Goal: Transaction & Acquisition: Purchase product/service

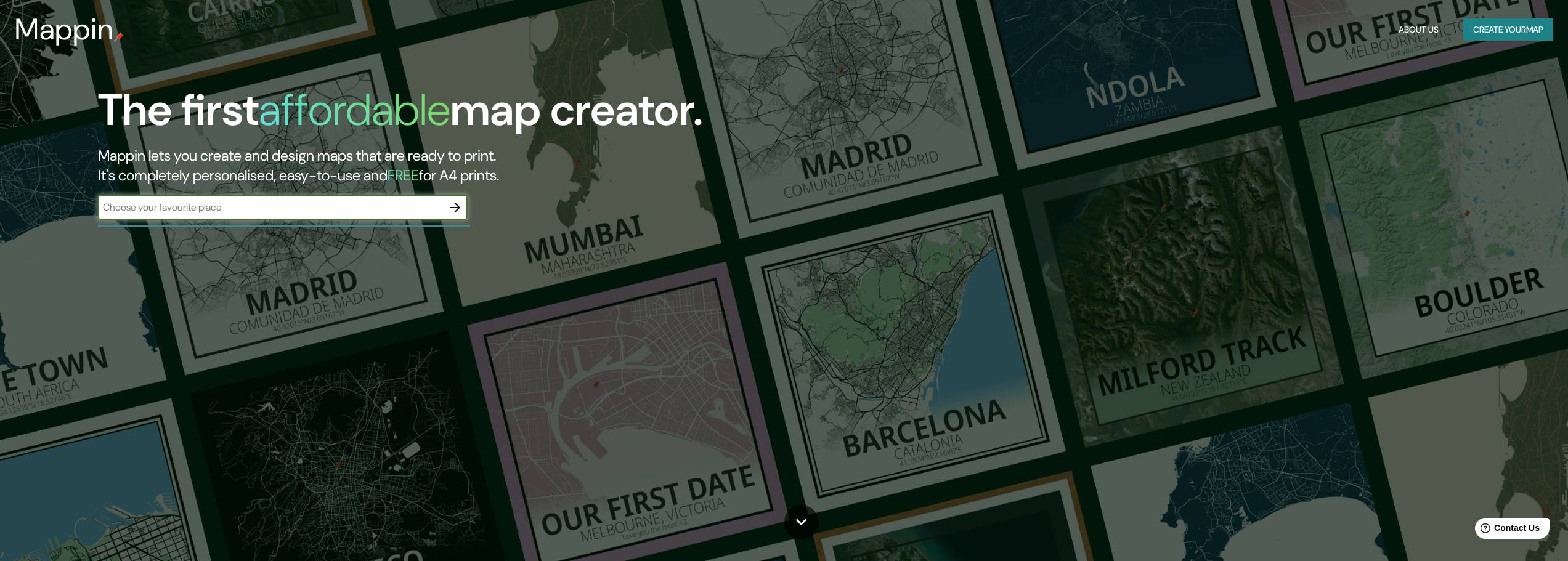
click at [380, 208] on input "text" at bounding box center [270, 207] width 345 height 15
type input "Lindavista cdmx"
click at [458, 207] on icon "button" at bounding box center [455, 207] width 10 height 10
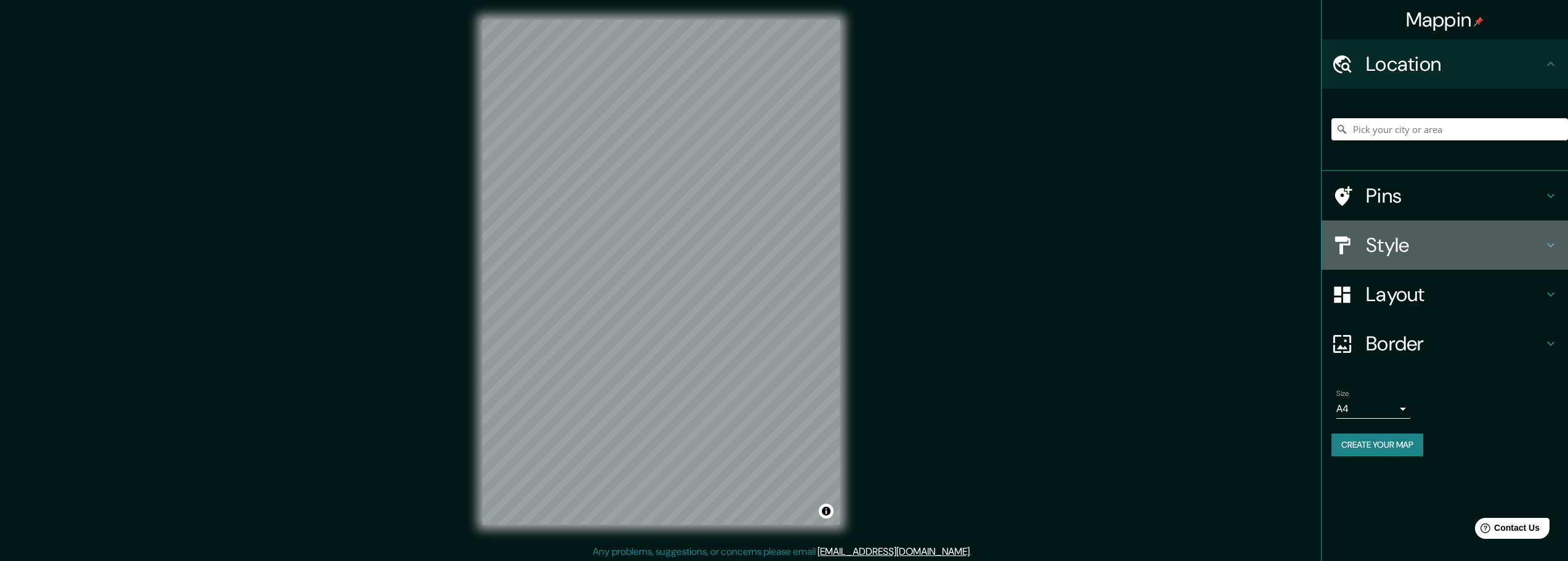
click at [1406, 259] on div "Style" at bounding box center [1445, 245] width 246 height 49
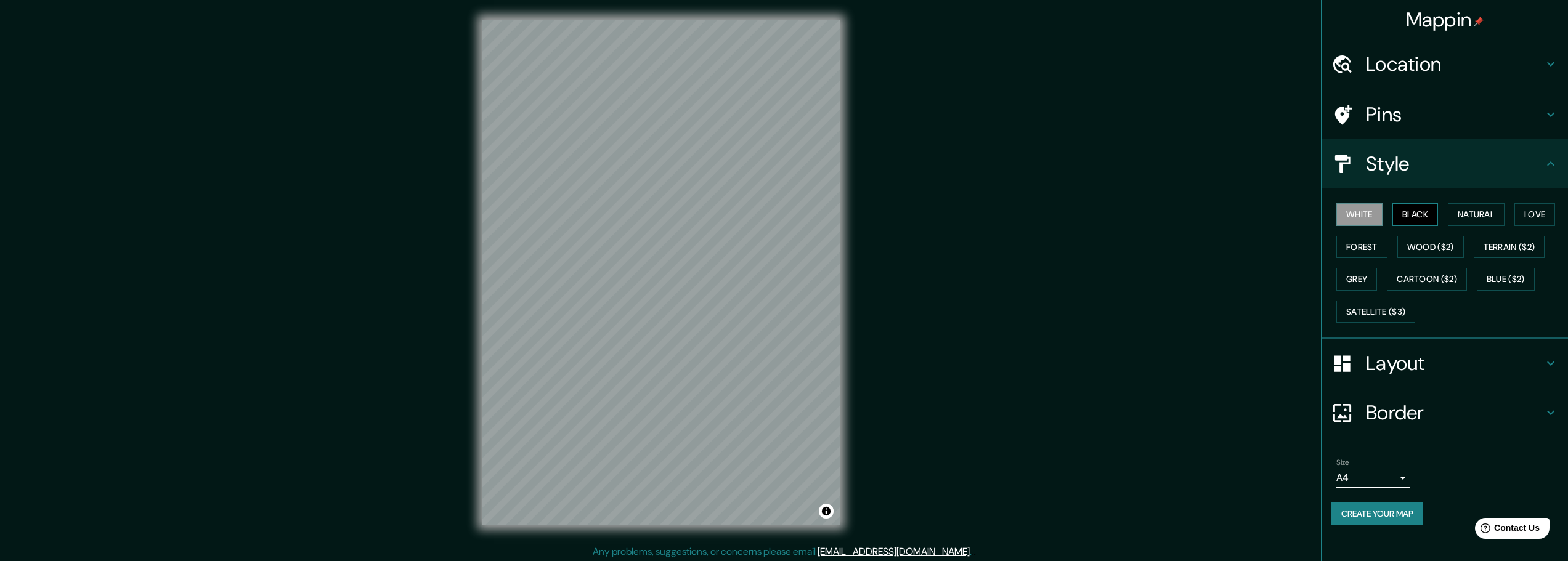
click at [1425, 220] on button "Black" at bounding box center [1415, 215] width 46 height 23
click at [1466, 215] on button "Natural" at bounding box center [1476, 215] width 57 height 23
click at [1537, 214] on button "Love" at bounding box center [1534, 215] width 41 height 23
click at [1352, 250] on button "Forest" at bounding box center [1361, 247] width 51 height 23
click at [1432, 248] on button "Wood ($2)" at bounding box center [1430, 247] width 67 height 23
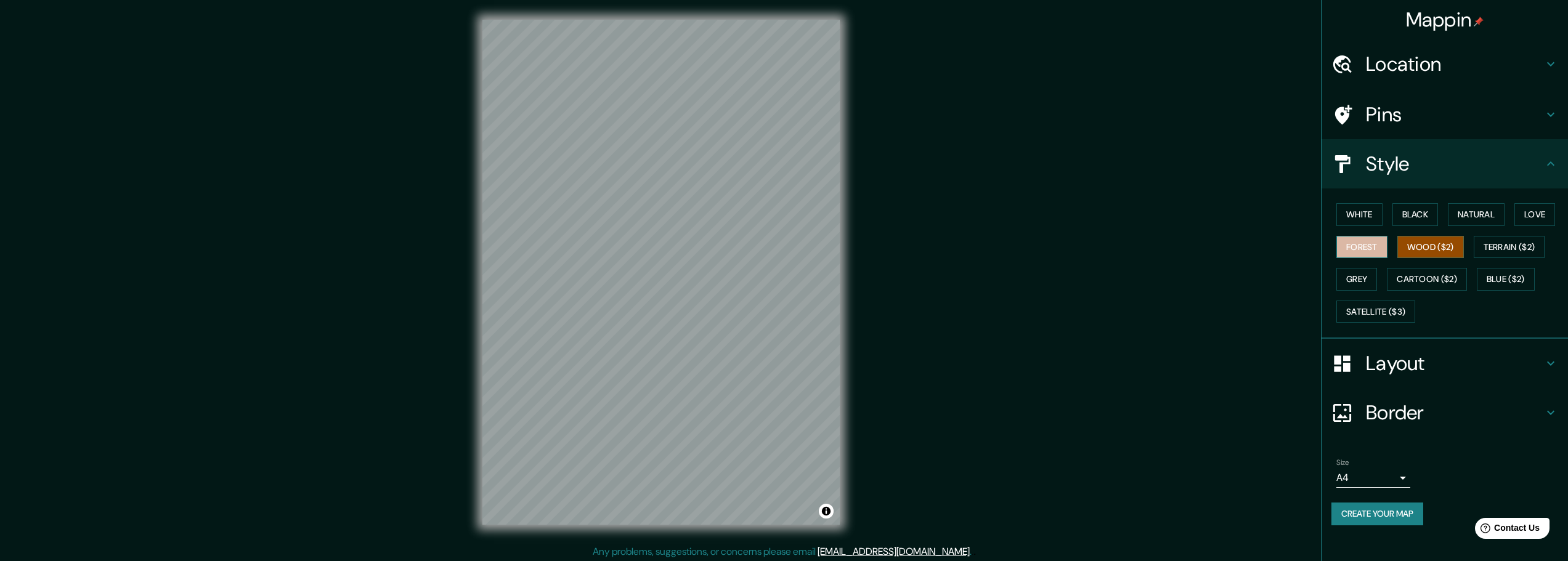
click at [1368, 246] on button "Forest" at bounding box center [1361, 247] width 51 height 23
click at [1496, 247] on button "Terrain ($2)" at bounding box center [1509, 247] width 71 height 23
click at [1492, 283] on button "Blue ($2)" at bounding box center [1506, 279] width 58 height 23
click at [1442, 280] on button "Cartoon ($2)" at bounding box center [1426, 279] width 80 height 23
click at [1363, 282] on button "Grey" at bounding box center [1356, 279] width 41 height 23
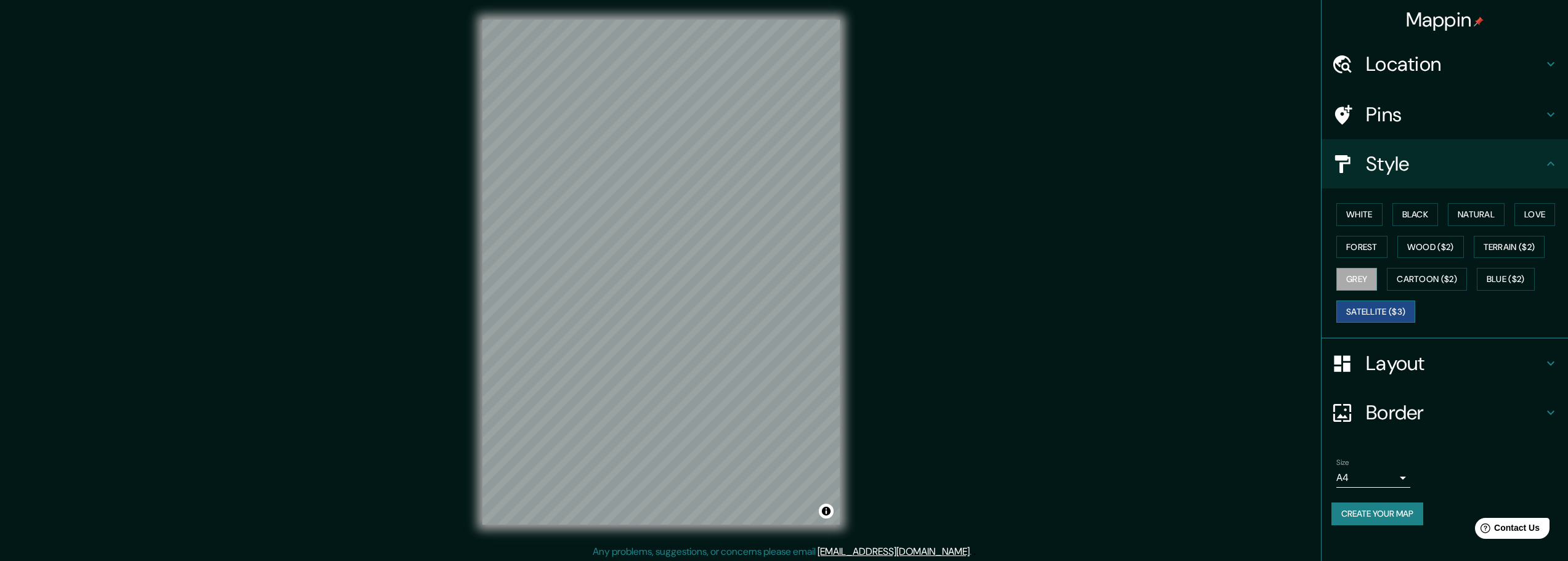
click at [1370, 308] on button "Satellite ($3)" at bounding box center [1375, 312] width 79 height 23
click at [1367, 282] on button "Grey" at bounding box center [1356, 279] width 41 height 23
click at [1432, 251] on button "Wood ($2)" at bounding box center [1430, 247] width 67 height 23
click at [1362, 245] on button "Forest" at bounding box center [1361, 247] width 51 height 23
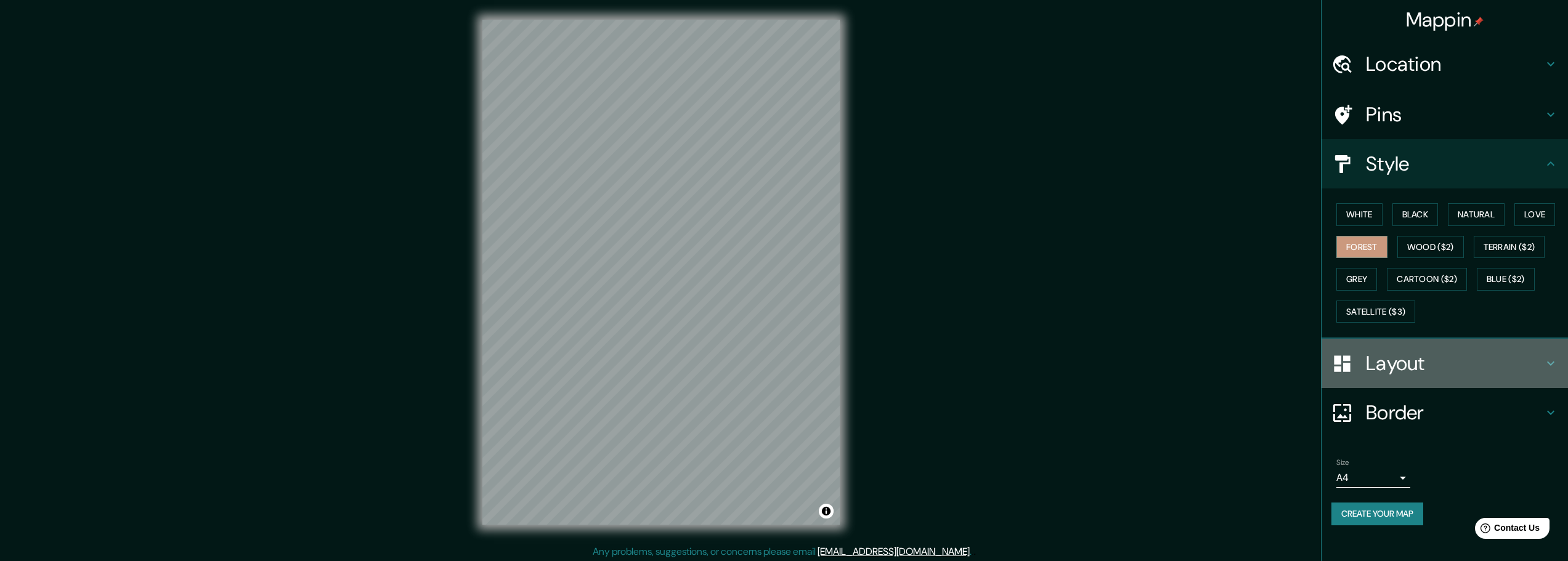
click at [1423, 355] on h4 "Layout" at bounding box center [1455, 364] width 178 height 24
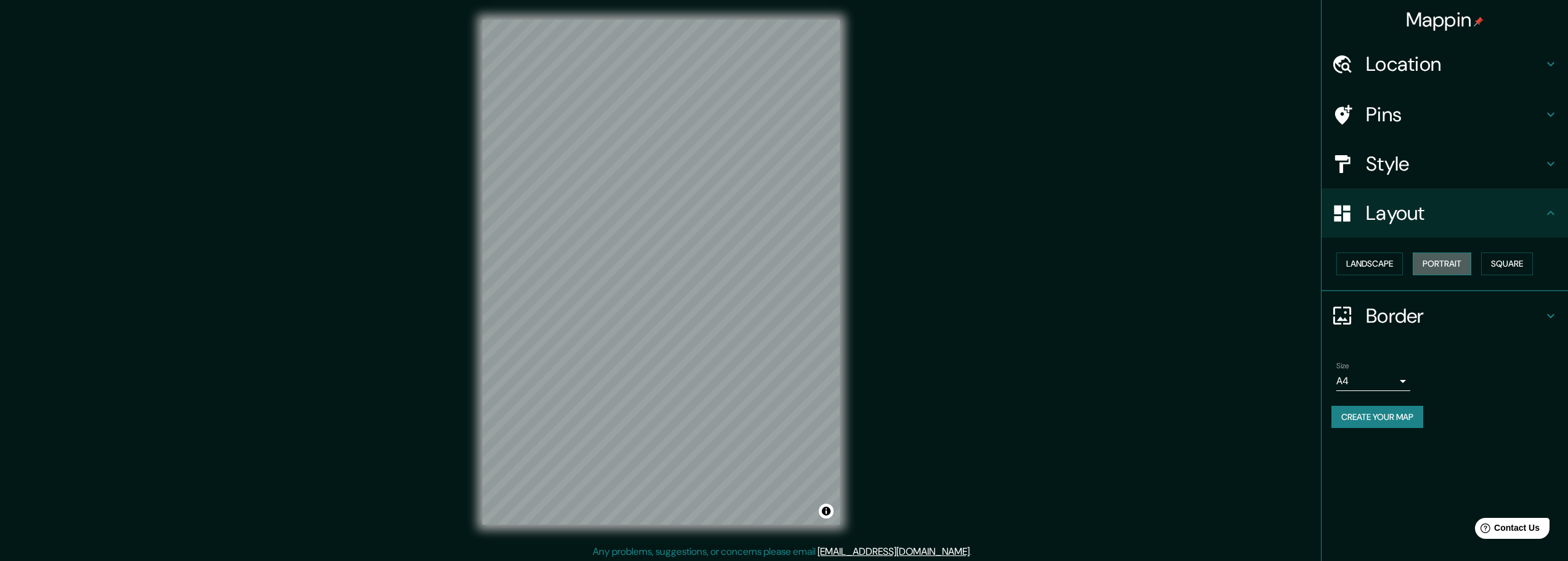
click at [1447, 269] on button "Portrait" at bounding box center [1442, 264] width 58 height 23
click at [1452, 262] on button "Portrait" at bounding box center [1442, 264] width 58 height 23
click at [1512, 261] on button "Square" at bounding box center [1507, 264] width 52 height 23
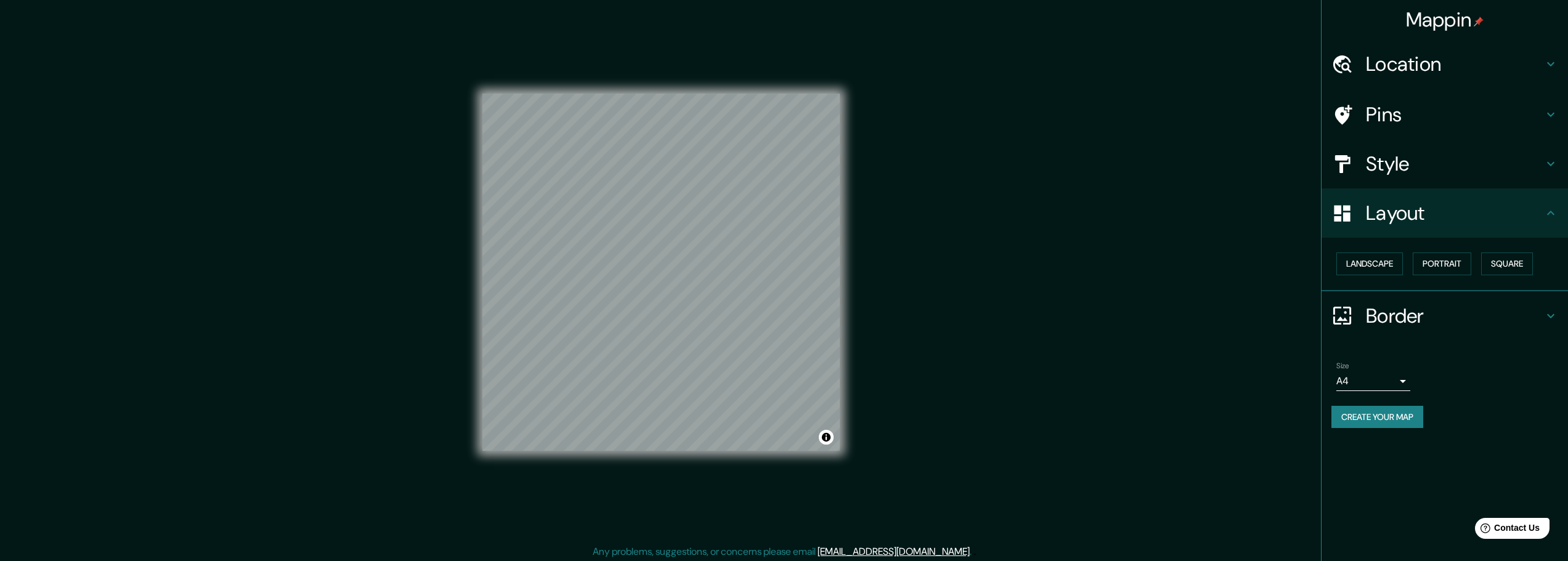
click at [1400, 324] on h4 "Border" at bounding box center [1455, 316] width 178 height 24
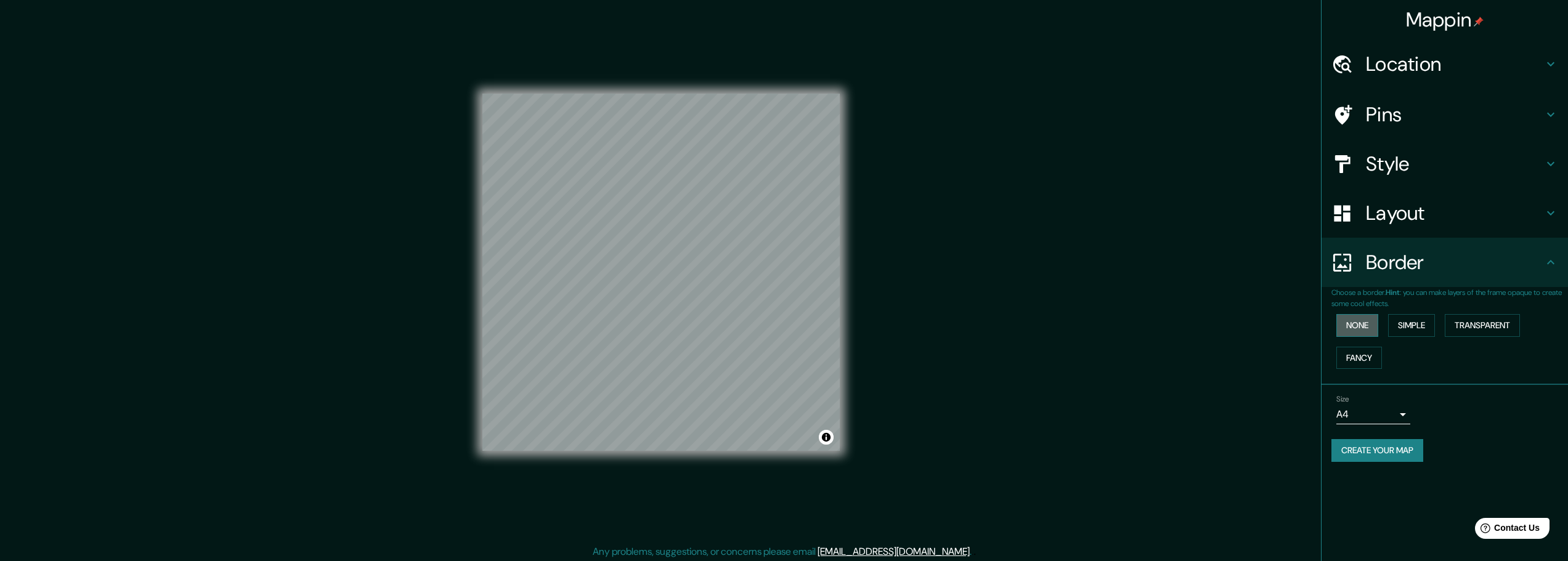
click at [1368, 326] on button "None" at bounding box center [1357, 326] width 42 height 23
click at [1413, 321] on button "Simple" at bounding box center [1411, 326] width 47 height 23
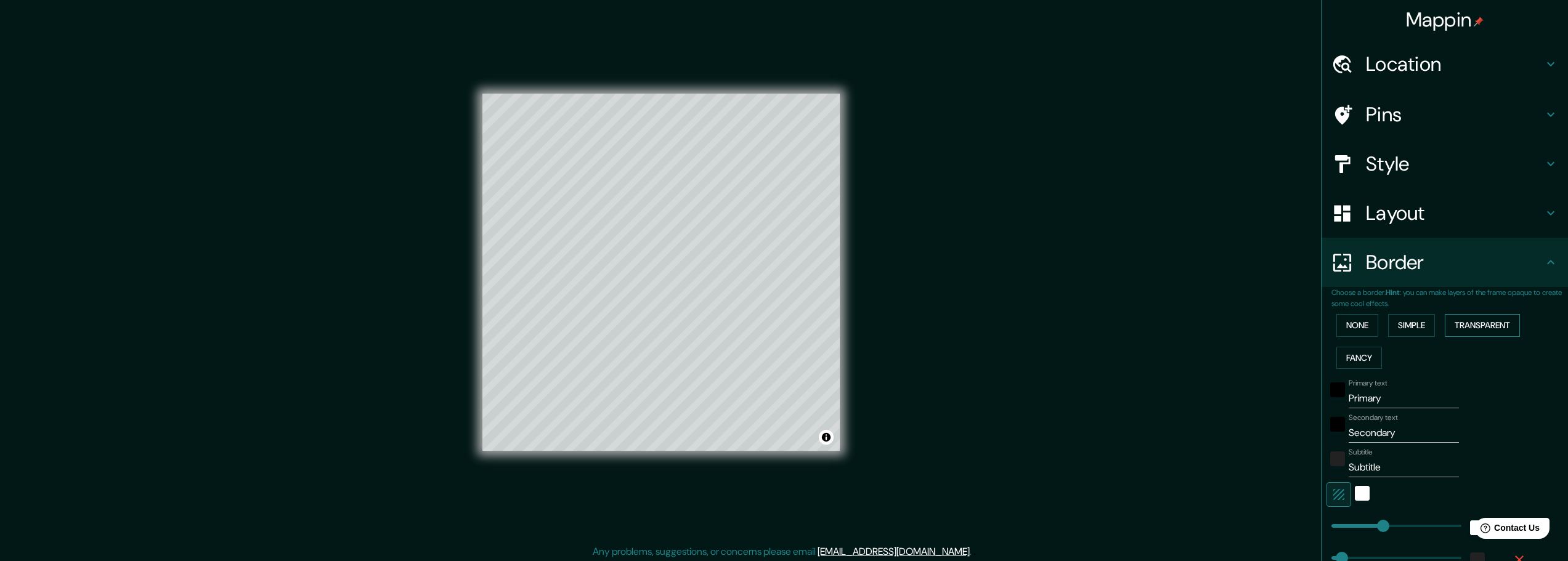
click at [1509, 320] on button "Transparent" at bounding box center [1482, 326] width 75 height 23
click at [1370, 348] on button "Fancy" at bounding box center [1359, 358] width 46 height 23
click at [1354, 323] on button "None" at bounding box center [1357, 326] width 42 height 23
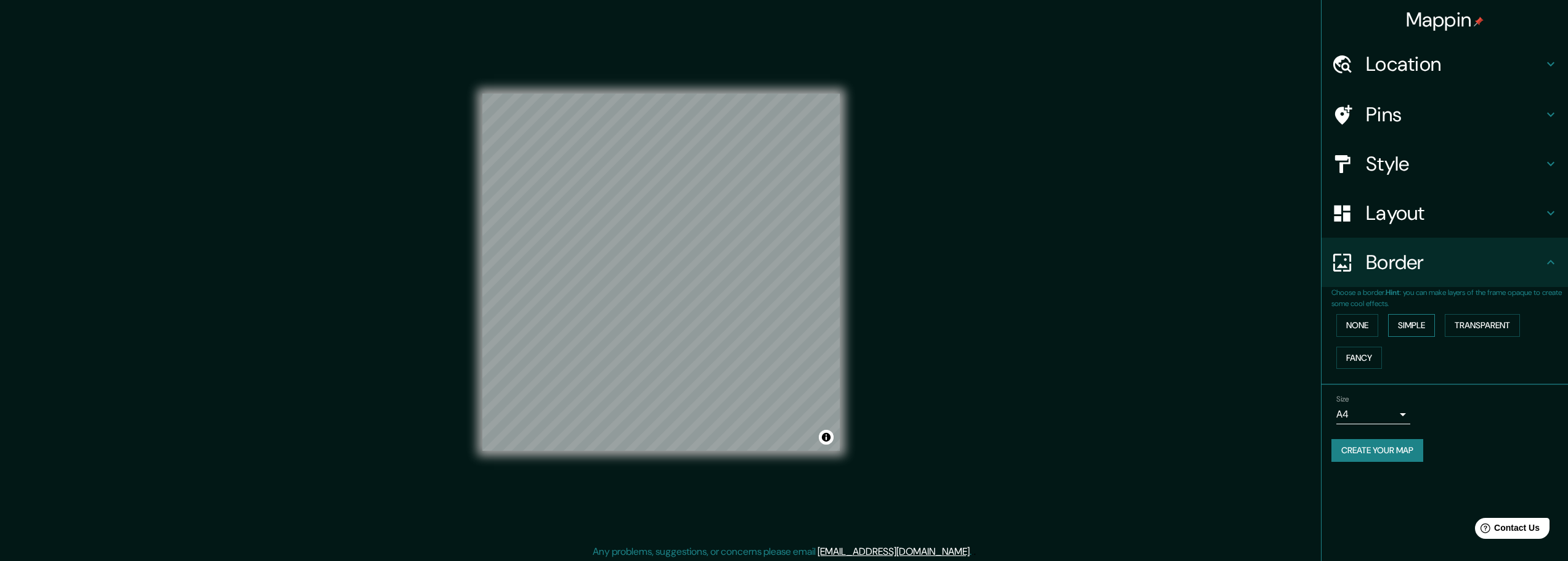
click at [1396, 327] on button "Simple" at bounding box center [1411, 326] width 47 height 23
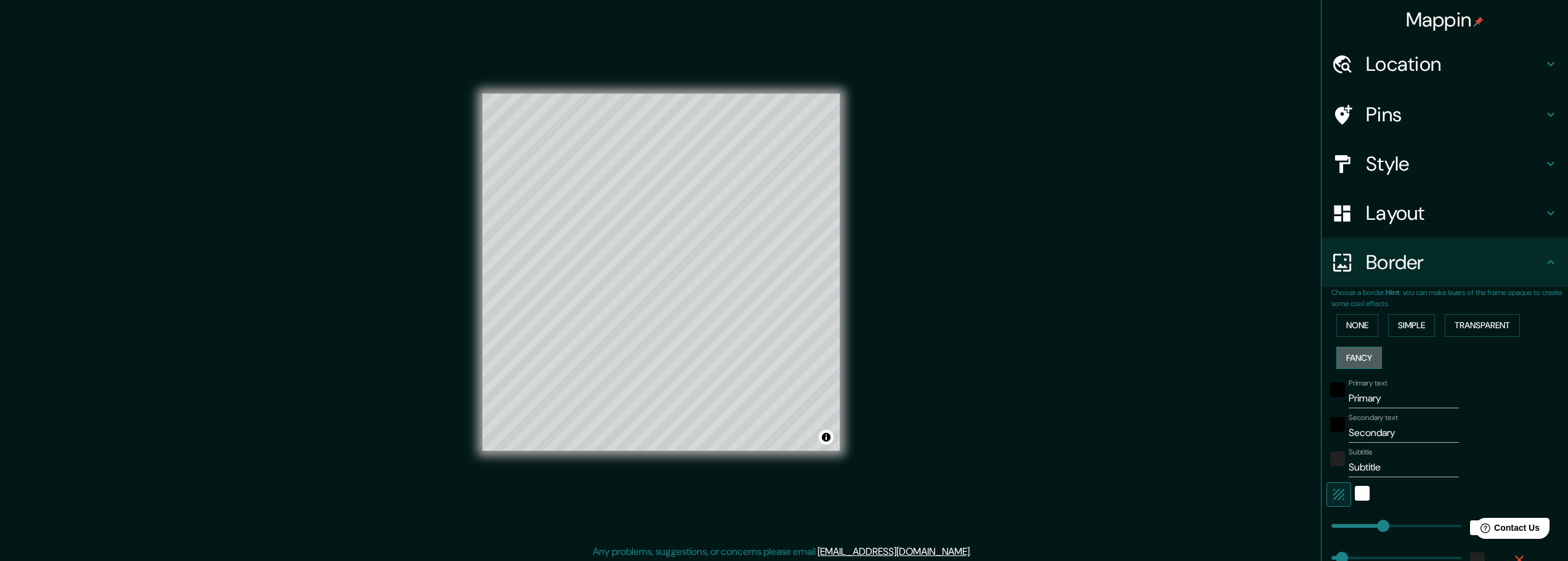
click at [1348, 363] on button "Fancy" at bounding box center [1359, 358] width 46 height 23
click at [1402, 322] on button "Simple" at bounding box center [1411, 326] width 47 height 23
click at [1409, 214] on h4 "Layout" at bounding box center [1455, 213] width 178 height 24
type input "46"
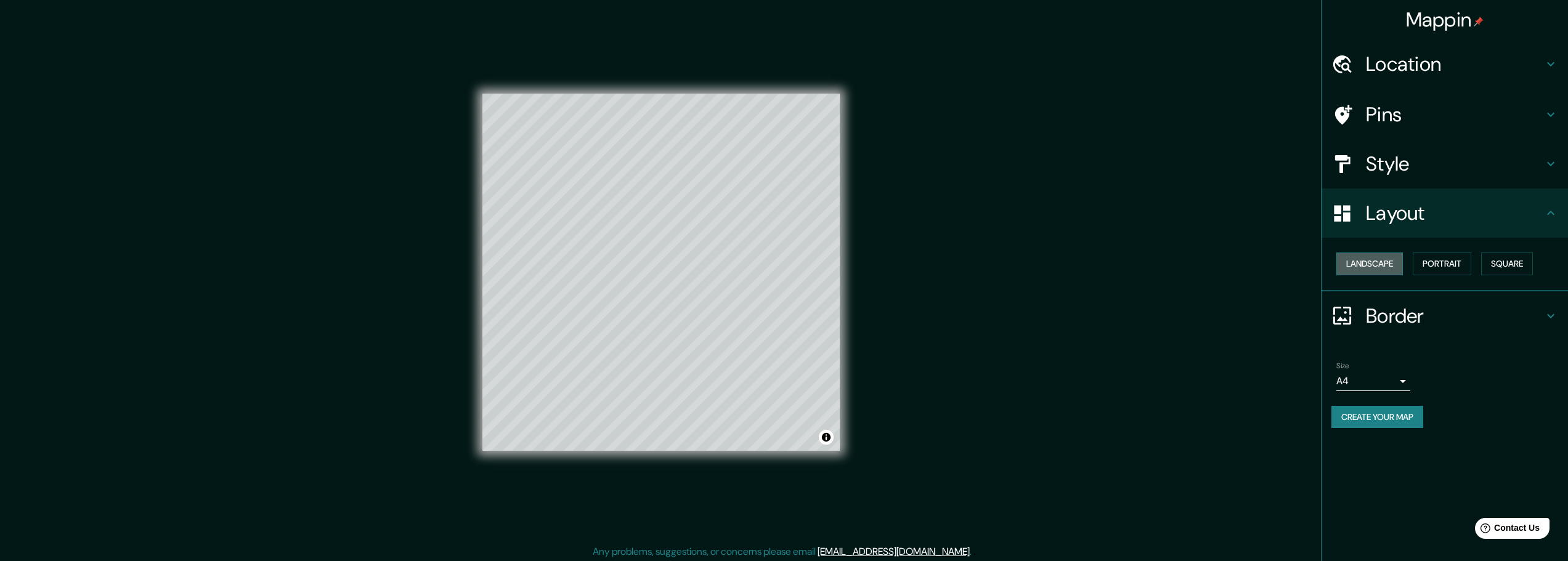
click at [1391, 266] on button "Landscape" at bounding box center [1369, 264] width 67 height 23
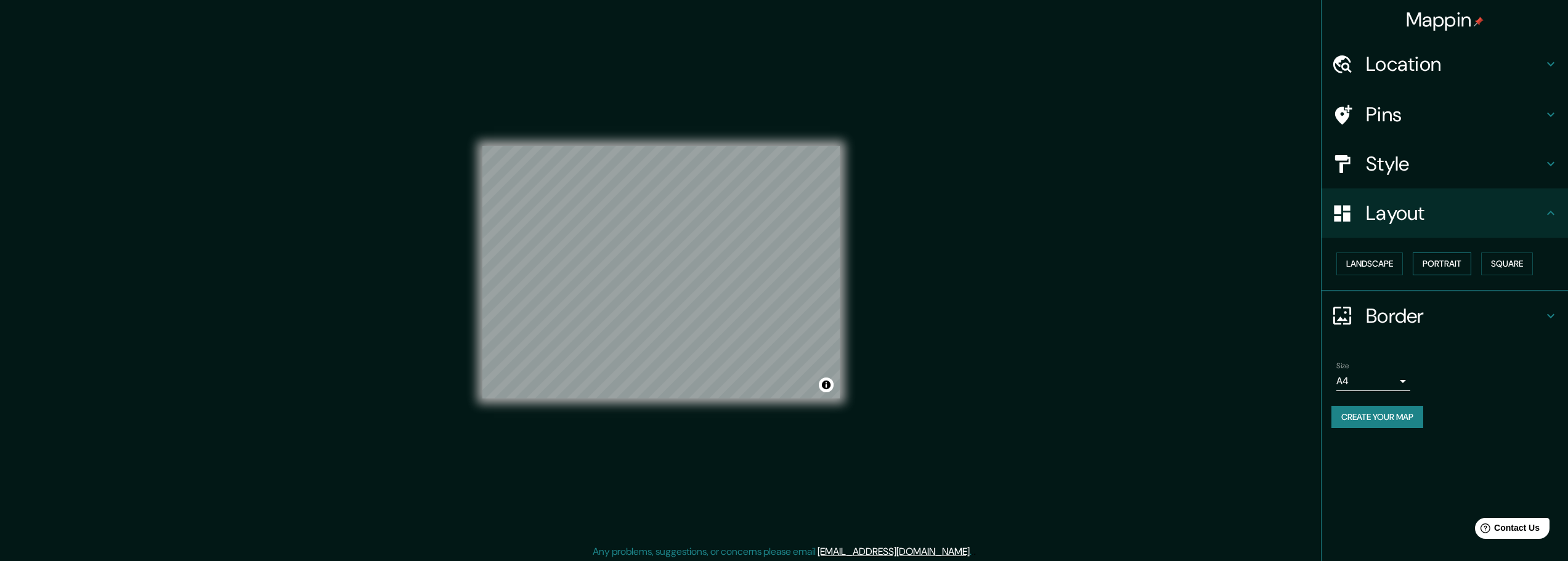
click at [1468, 261] on button "Portrait" at bounding box center [1442, 264] width 58 height 23
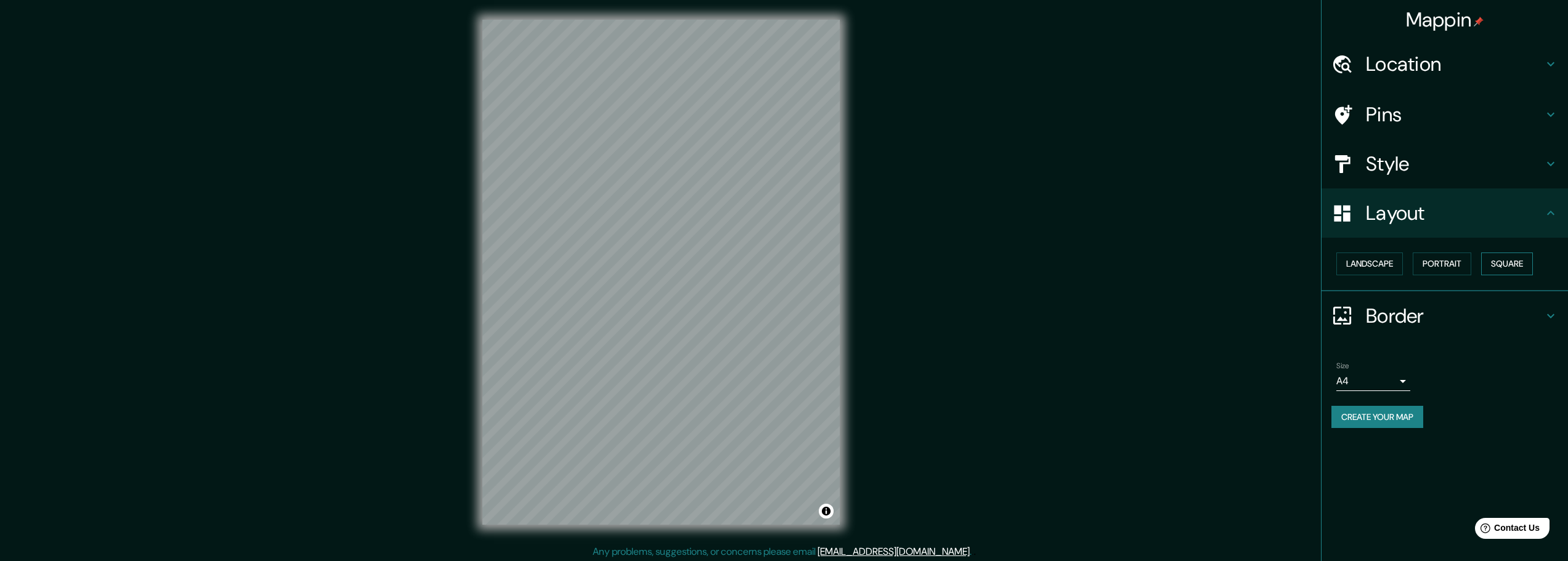
click at [1520, 263] on button "Square" at bounding box center [1507, 264] width 52 height 23
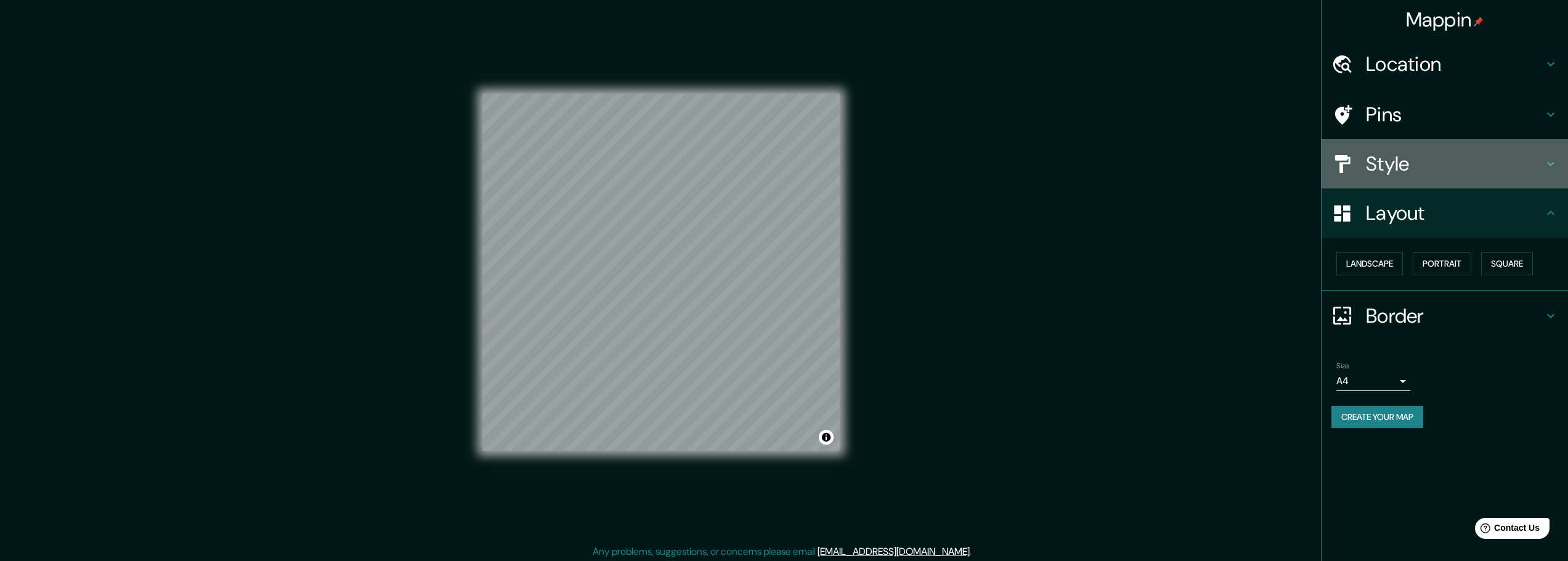
click at [1448, 168] on h4 "Style" at bounding box center [1455, 164] width 178 height 24
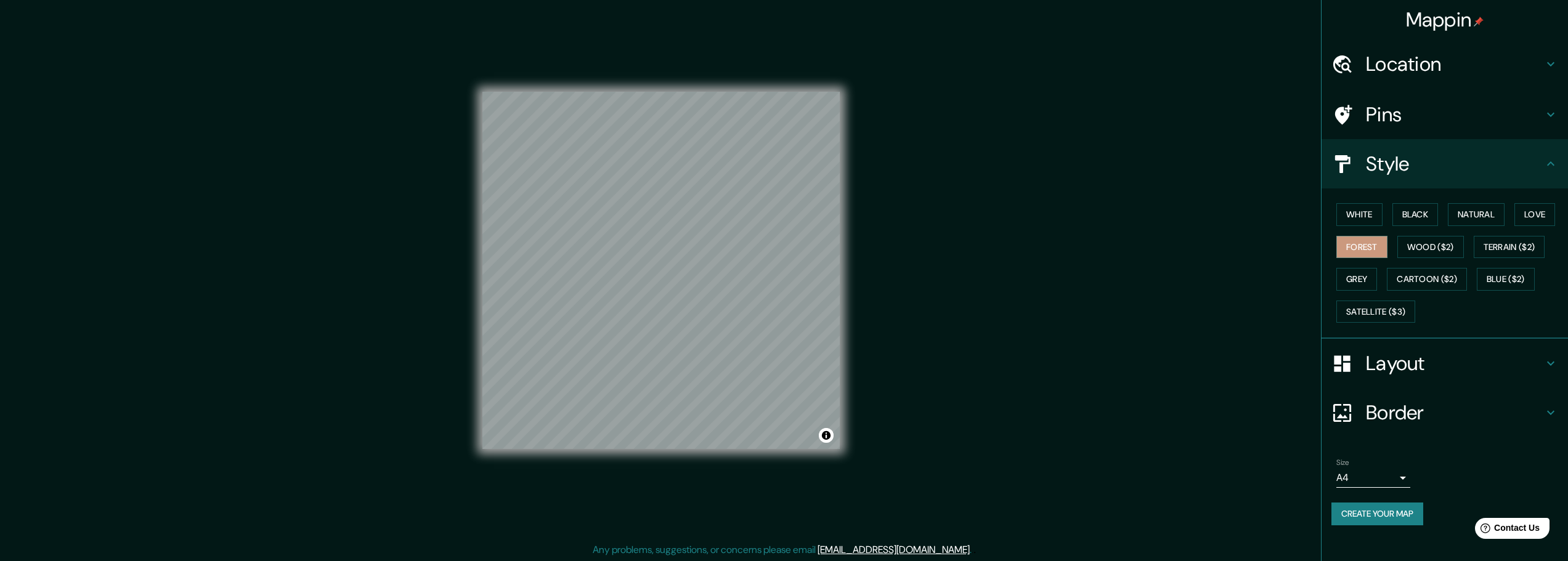
scroll to position [3, 0]
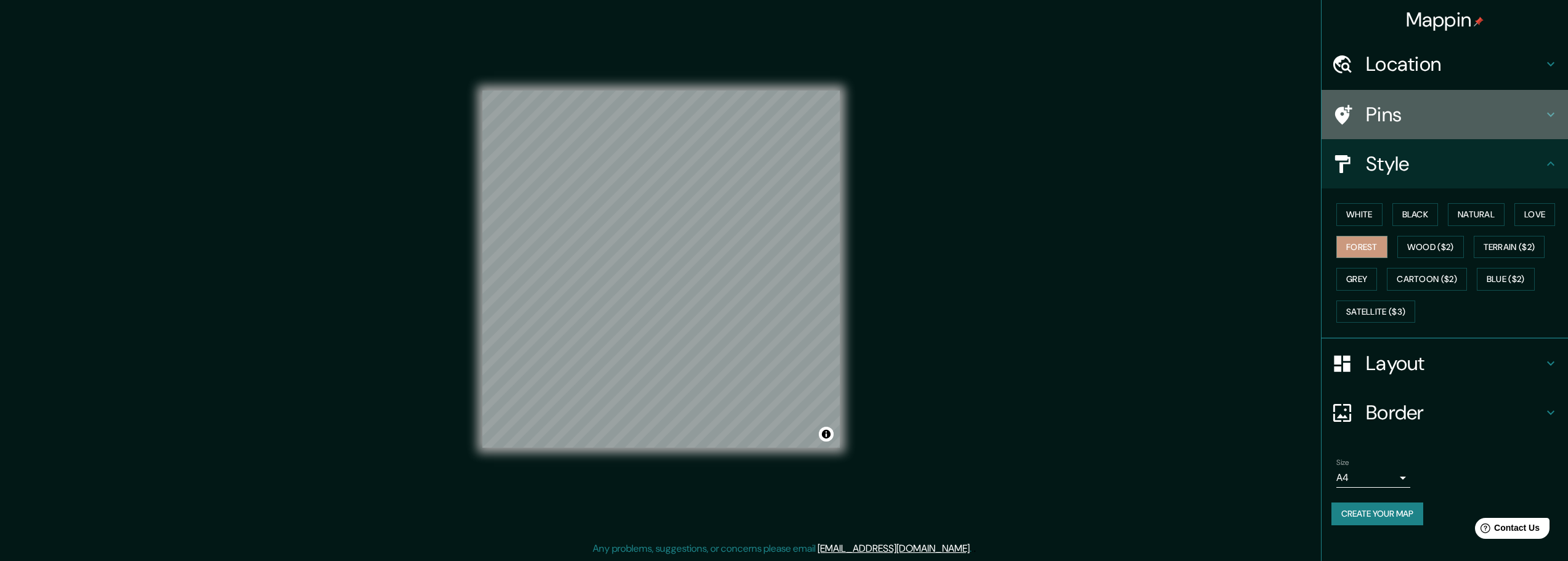
click at [1498, 113] on h4 "Pins" at bounding box center [1455, 115] width 178 height 24
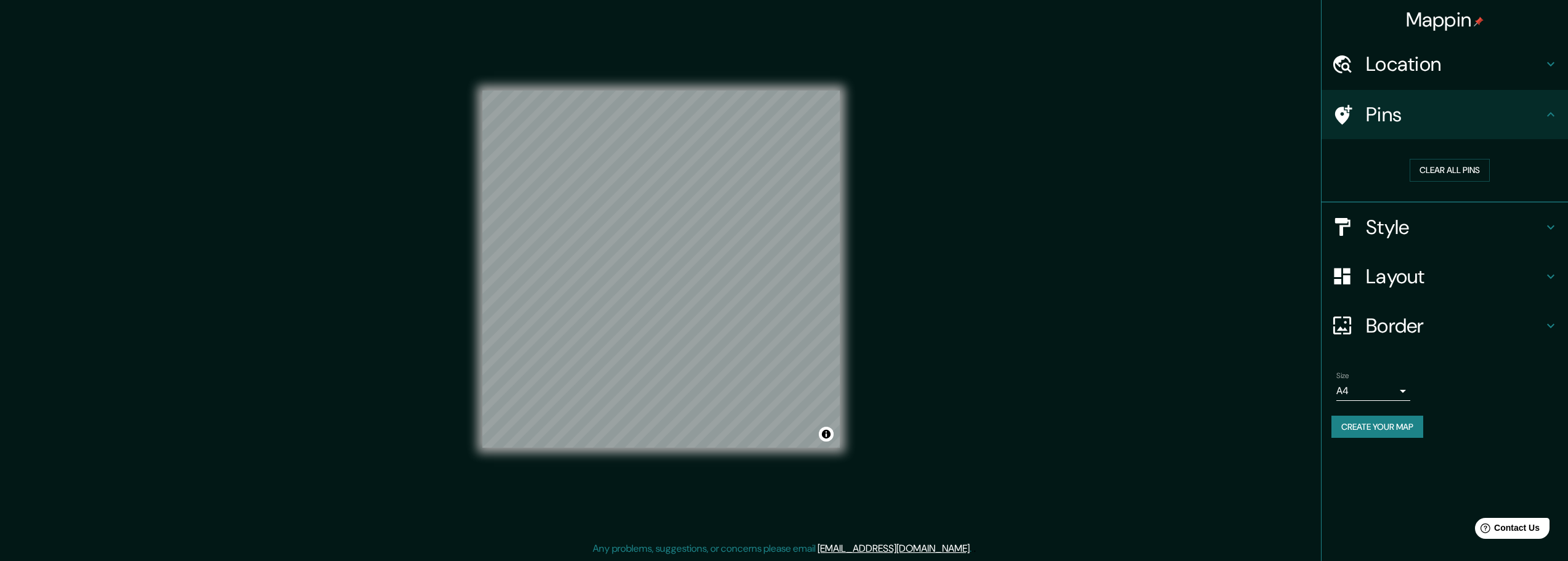
click at [1488, 207] on div "Style" at bounding box center [1445, 227] width 246 height 49
